Goal: Check status: Check status

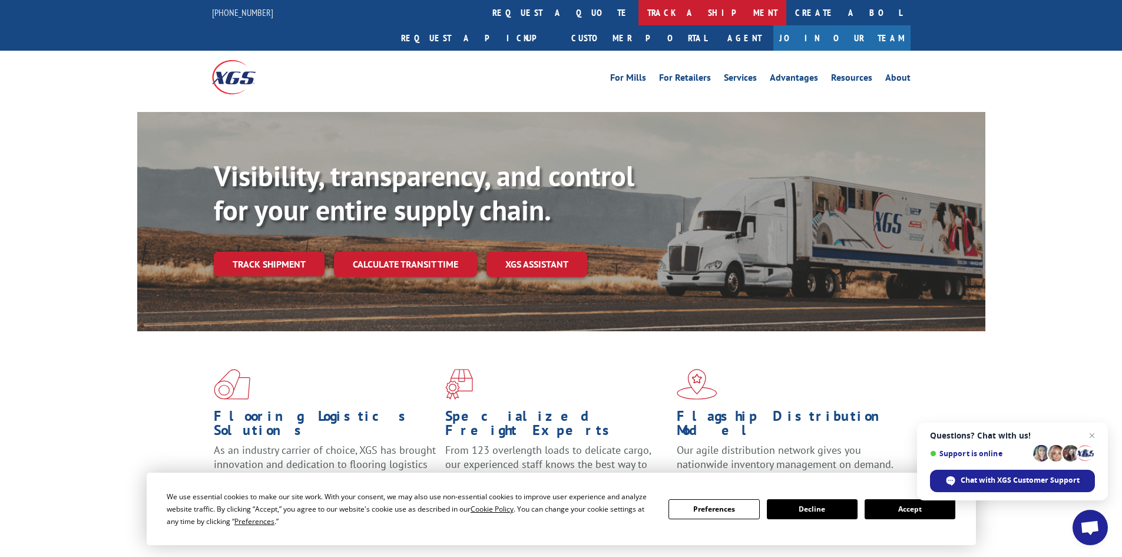
click at [639, 18] on link "track a shipment" at bounding box center [713, 12] width 148 height 25
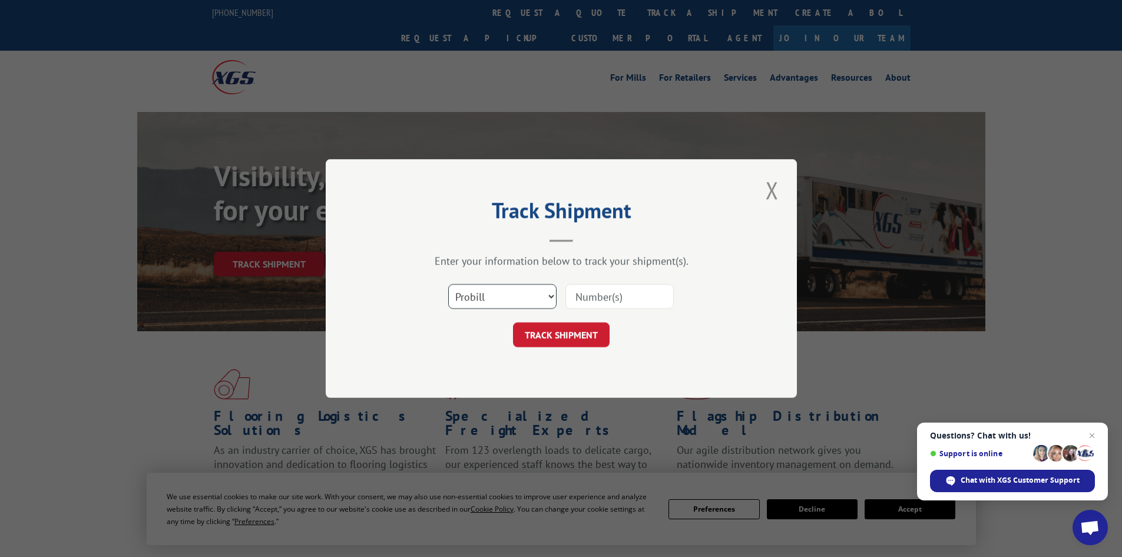
click at [480, 304] on select "Select category... Probill BOL PO" at bounding box center [502, 296] width 108 height 25
select select "po"
click at [448, 284] on select "Select category... Probill BOL PO" at bounding box center [502, 296] width 108 height 25
click at [592, 298] on input at bounding box center [620, 296] width 108 height 25
click at [575, 292] on input "2971018" at bounding box center [620, 296] width 108 height 25
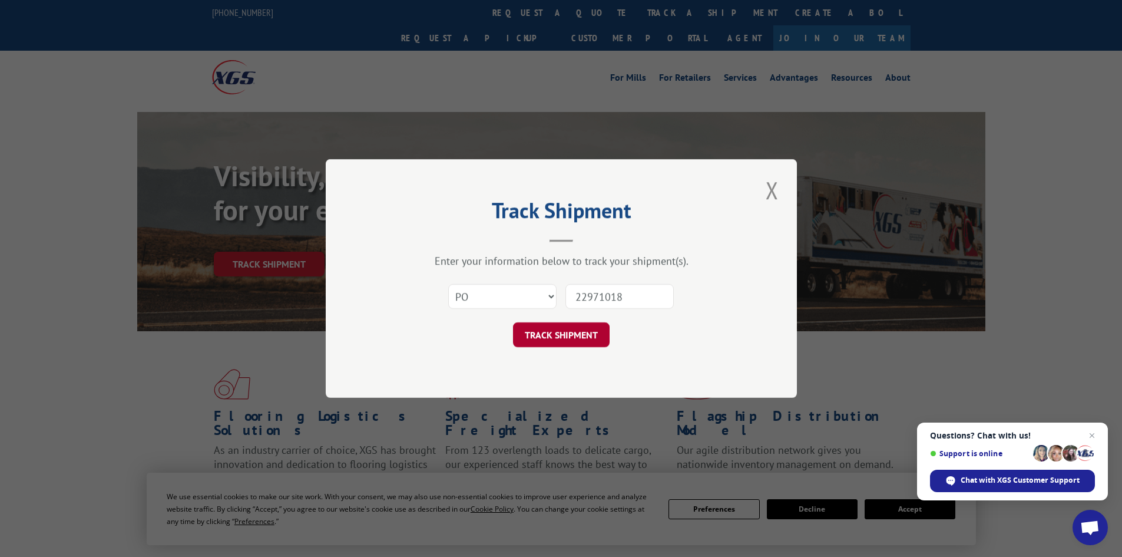
type input "22971018"
click at [589, 336] on button "TRACK SHIPMENT" at bounding box center [561, 334] width 97 height 25
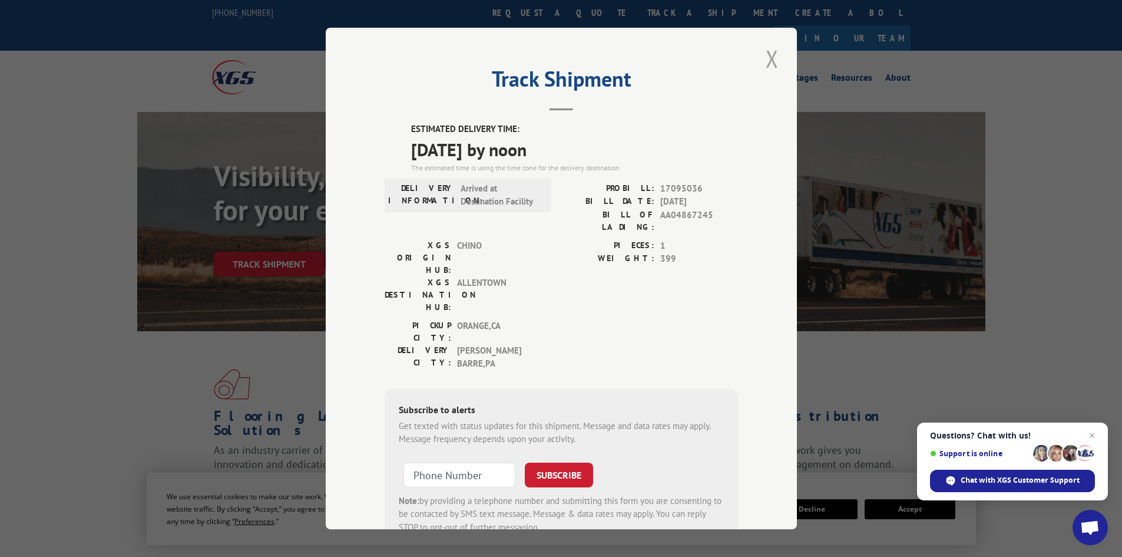
click at [763, 54] on button "Close modal" at bounding box center [772, 58] width 20 height 32
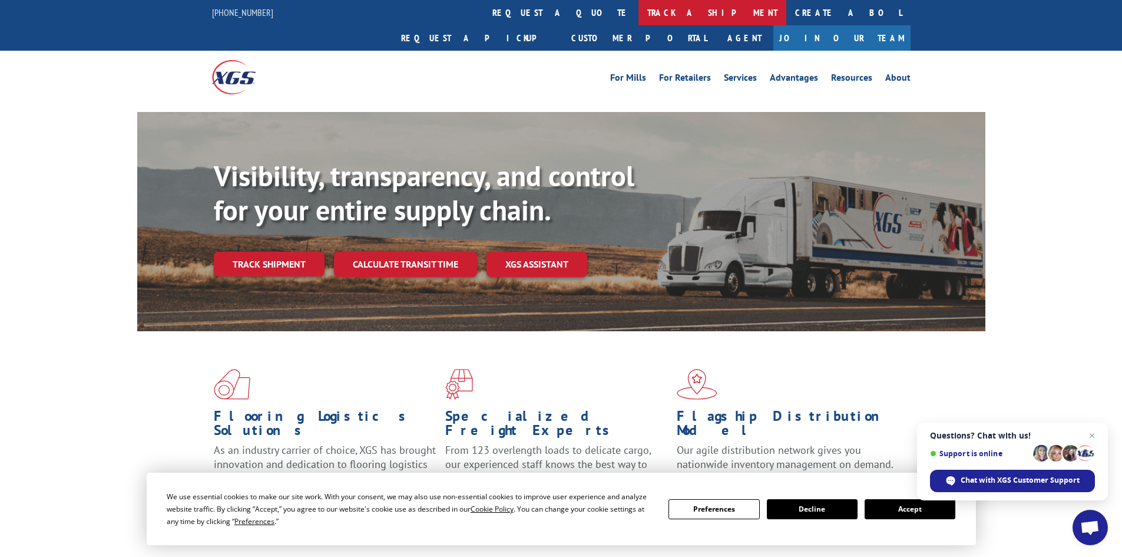
click at [639, 6] on link "track a shipment" at bounding box center [713, 12] width 148 height 25
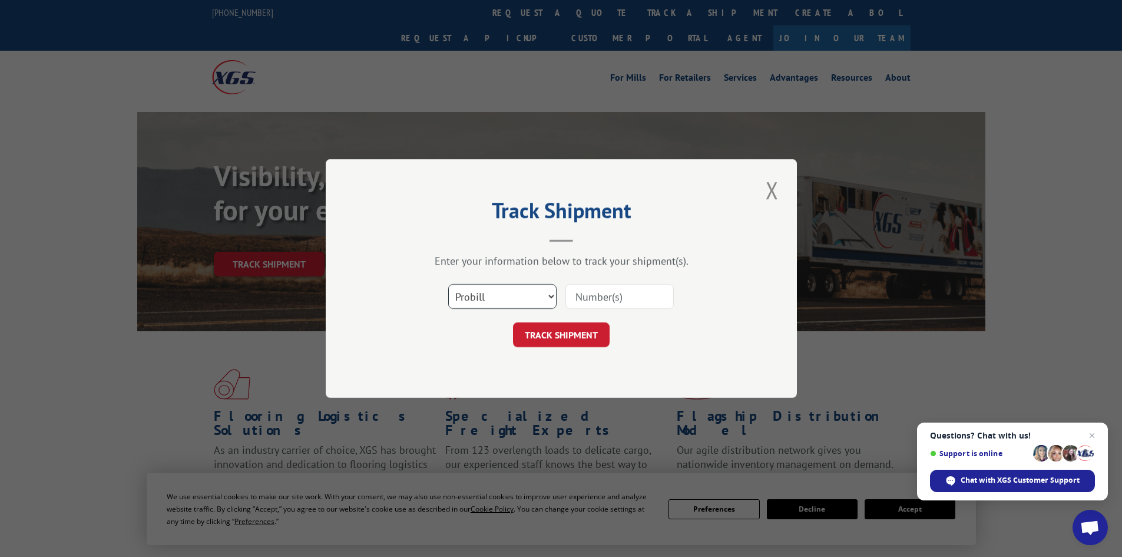
click at [474, 295] on select "Select category... Probill BOL PO" at bounding box center [502, 296] width 108 height 25
select select "po"
click at [448, 284] on select "Select category... Probill BOL PO" at bounding box center [502, 296] width 108 height 25
click at [601, 293] on input at bounding box center [620, 296] width 108 height 25
type input "22971403"
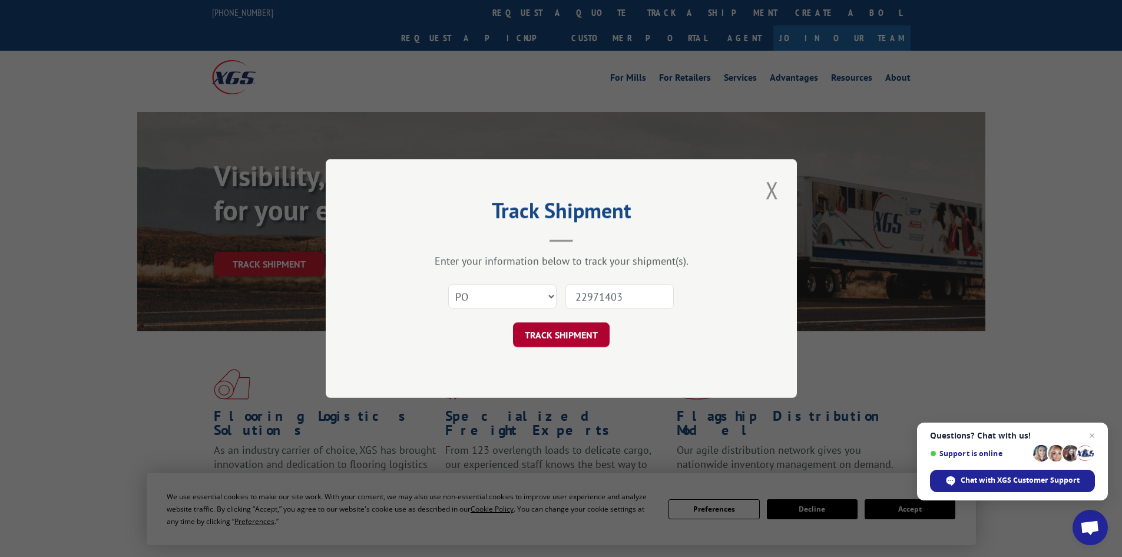
click at [584, 323] on button "TRACK SHIPMENT" at bounding box center [561, 334] width 97 height 25
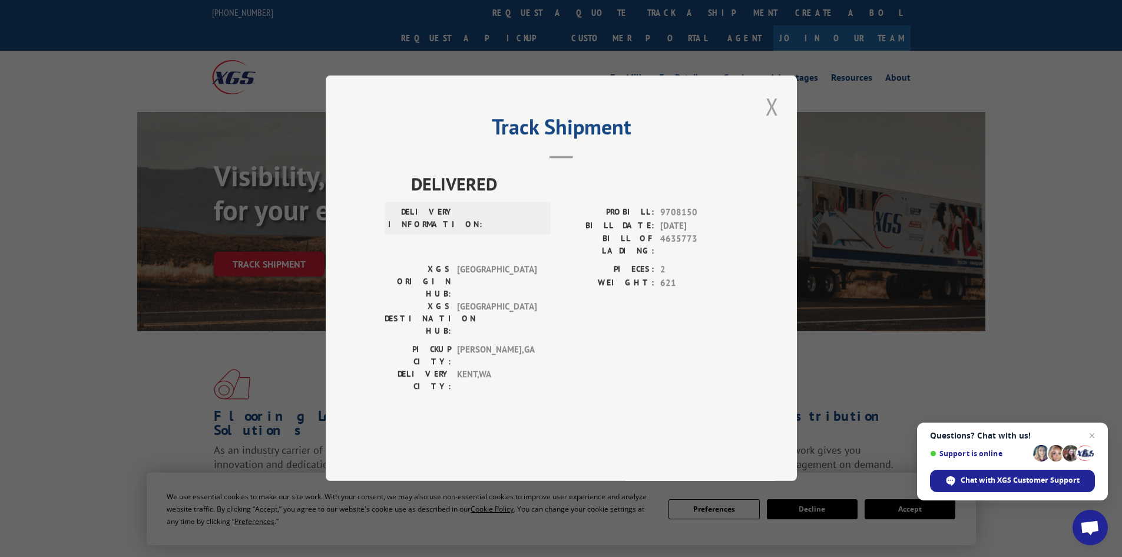
click at [768, 123] on button "Close modal" at bounding box center [772, 106] width 20 height 32
